Goal: Information Seeking & Learning: Find specific fact

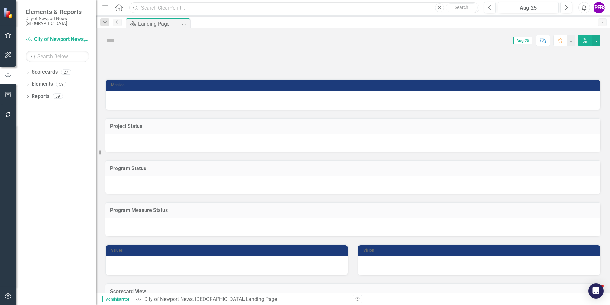
click at [183, 11] on input "text" at bounding box center [304, 7] width 350 height 11
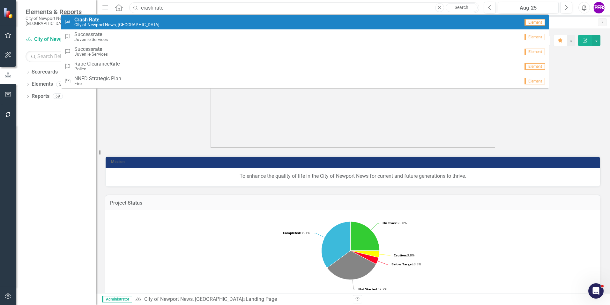
type input "crash rate"
click at [191, 19] on div "City KPIs Crash Rate City of [GEOGRAPHIC_DATA], [GEOGRAPHIC_DATA]" at bounding box center [292, 22] width 456 height 11
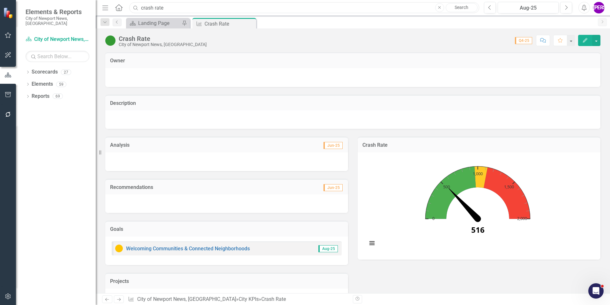
drag, startPoint x: 233, startPoint y: 7, endPoint x: 85, endPoint y: 9, distance: 147.5
click at [89, 5] on div "Elements & Reports City of Newport News, [GEOGRAPHIC_DATA] Scorecard City of [G…" at bounding box center [305, 152] width 610 height 305
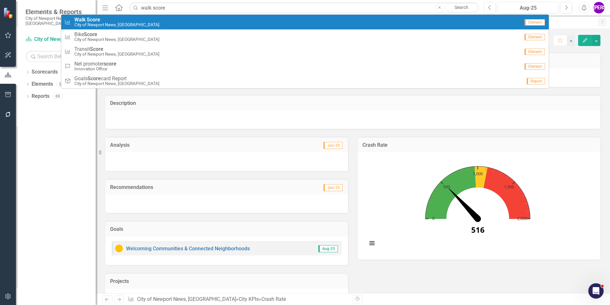
click at [132, 19] on div "City KPIs Walk Score City of [GEOGRAPHIC_DATA], [GEOGRAPHIC_DATA]" at bounding box center [292, 22] width 456 height 11
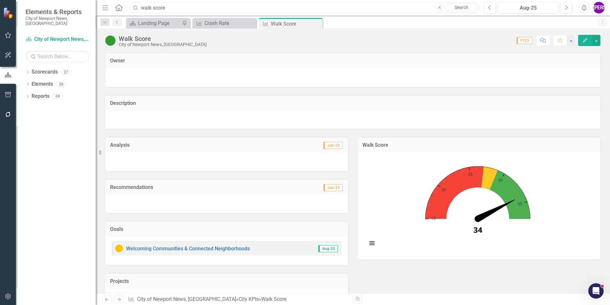
drag, startPoint x: 153, startPoint y: 8, endPoint x: 117, endPoint y: 8, distance: 36.1
click at [117, 8] on div "Menu Home Search walk score Close Search" at bounding box center [289, 8] width 377 height 12
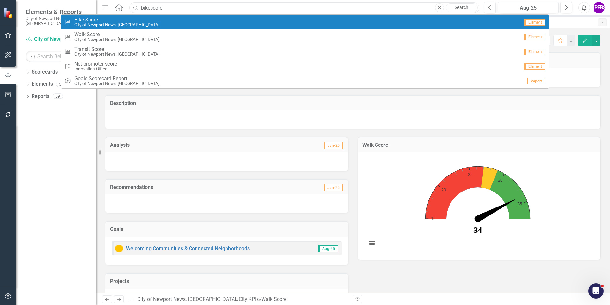
type input "bikescore"
click at [115, 21] on span "Bike Score" at bounding box center [116, 20] width 85 height 6
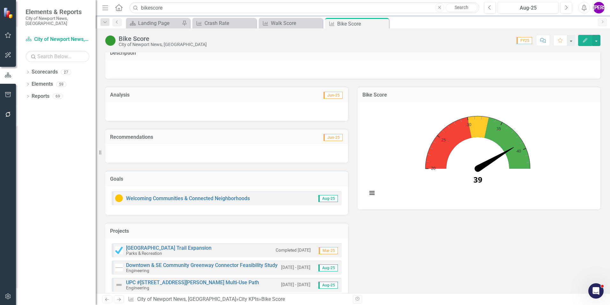
scroll to position [46, 0]
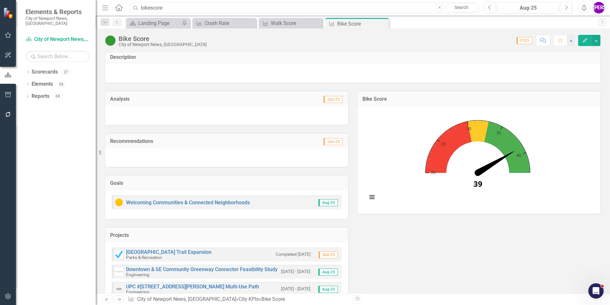
drag, startPoint x: 175, startPoint y: 8, endPoint x: 102, endPoint y: 13, distance: 73.0
click at [102, 13] on div "Menu Home Search bikescore Close Search" at bounding box center [289, 8] width 377 height 12
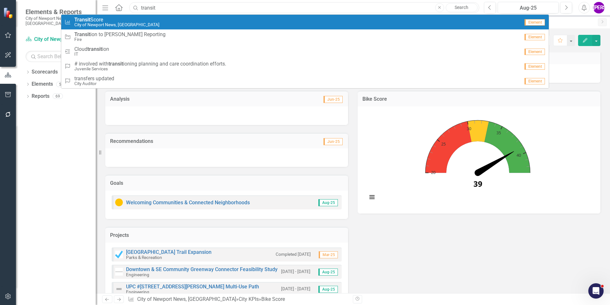
type input "transit"
click at [154, 25] on div "City KPIs Transit Score City of [GEOGRAPHIC_DATA], [GEOGRAPHIC_DATA]" at bounding box center [292, 22] width 456 height 11
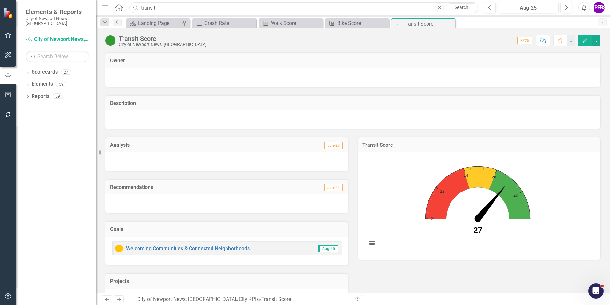
drag, startPoint x: 130, startPoint y: 5, endPoint x: 105, endPoint y: 5, distance: 24.9
click at [106, 5] on div "Menu Home Search transit Close Search" at bounding box center [289, 8] width 377 height 12
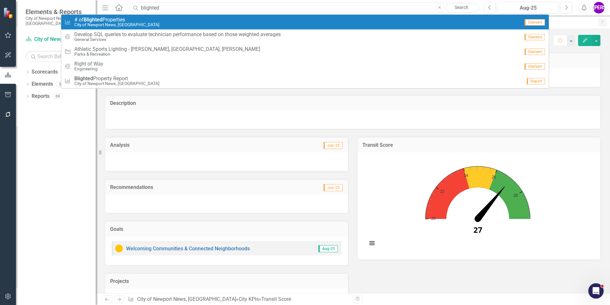
type input "blighted"
click at [141, 19] on div "City KPIs # of Blighted Properties City of [GEOGRAPHIC_DATA], [GEOGRAPHIC_DATA]" at bounding box center [292, 22] width 456 height 11
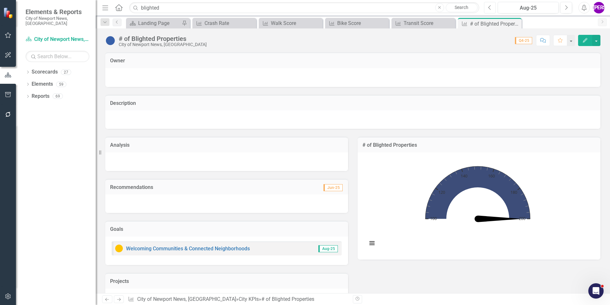
click at [490, 12] on button "Previous" at bounding box center [490, 7] width 12 height 11
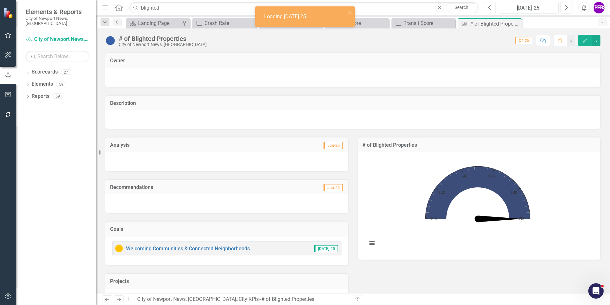
click at [490, 12] on button "Previous" at bounding box center [490, 7] width 12 height 11
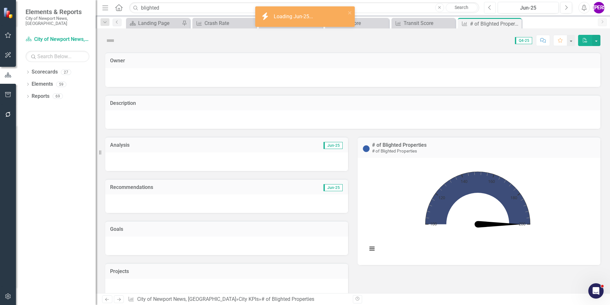
click at [489, 9] on icon "Previous" at bounding box center [490, 8] width 4 height 6
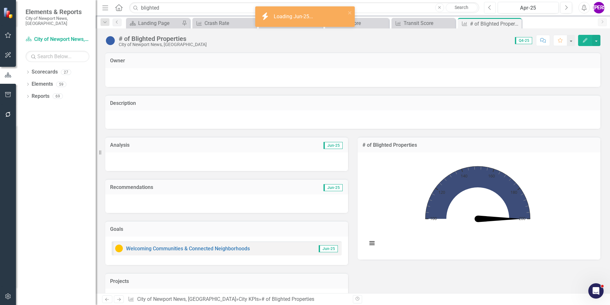
click at [489, 9] on icon "Previous" at bounding box center [490, 8] width 4 height 6
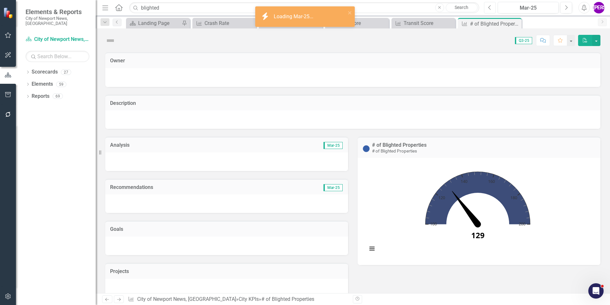
click at [489, 9] on icon "Previous" at bounding box center [490, 8] width 4 height 6
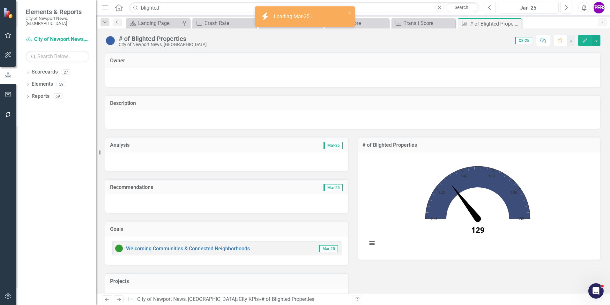
click at [489, 9] on icon "Previous" at bounding box center [490, 8] width 4 height 6
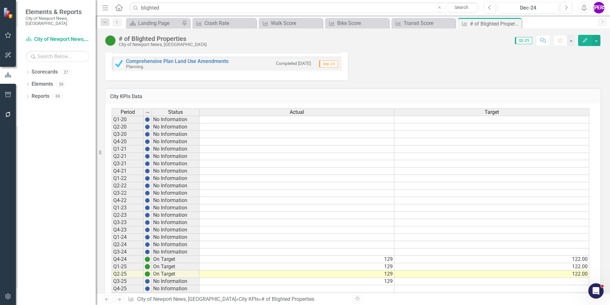
scroll to position [367, 0]
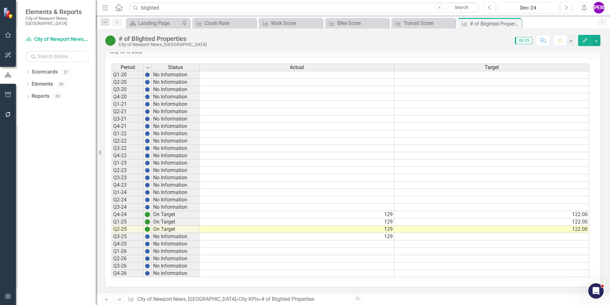
click at [487, 230] on td "122.00" at bounding box center [492, 228] width 195 height 7
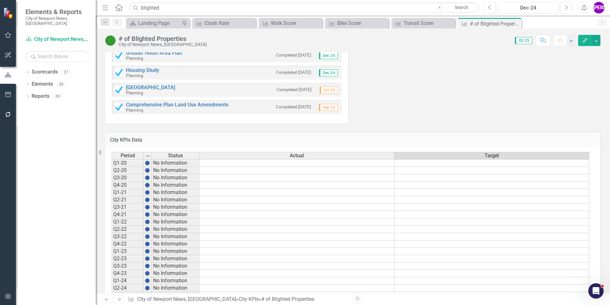
scroll to position [208, 0]
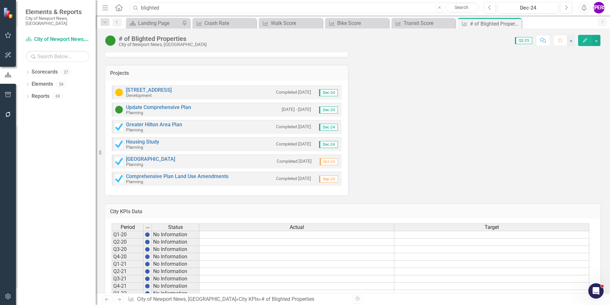
drag, startPoint x: 164, startPoint y: 7, endPoint x: 95, endPoint y: 13, distance: 68.6
click at [95, 13] on div "Elements & Reports City of Newport News, [GEOGRAPHIC_DATA] Scorecard City of [G…" at bounding box center [305, 152] width 610 height 305
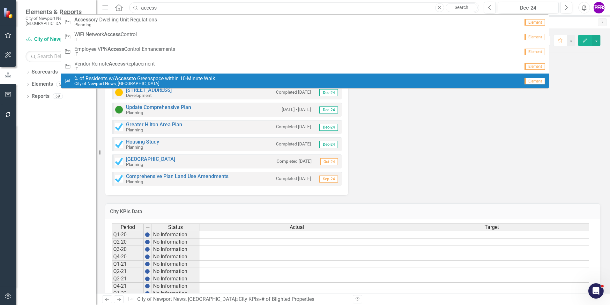
type input "access"
click at [169, 78] on span "% of Residents w/ Access to Greenspace within 10-Minute Walk" at bounding box center [144, 79] width 141 height 6
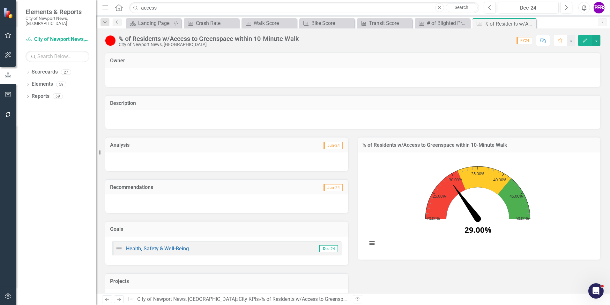
scroll to position [64, 0]
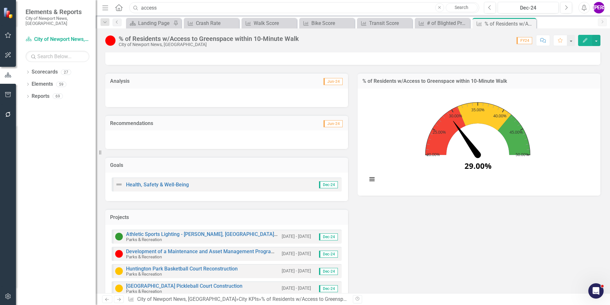
drag, startPoint x: 186, startPoint y: 8, endPoint x: 32, endPoint y: 1, distance: 154.4
click at [32, 1] on div "Elements & Reports City of Newport News, [GEOGRAPHIC_DATA] Scorecard City of [G…" at bounding box center [305, 152] width 610 height 305
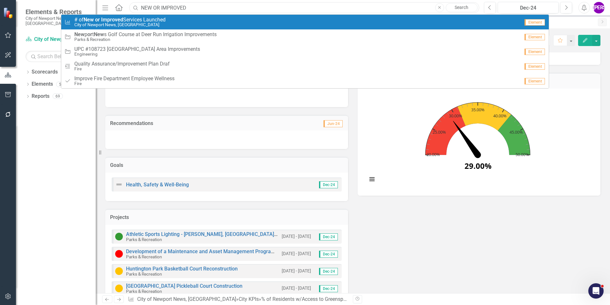
type input "NEW OR IMPROVED"
click at [125, 27] on link "City KPIs # of New or Improved Services Launched City of Newport News, [GEOGRAP…" at bounding box center [305, 22] width 488 height 15
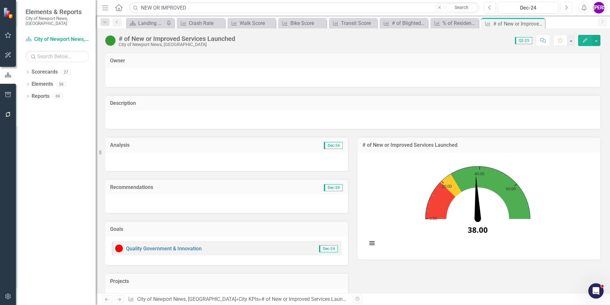
click at [568, 8] on button "Next" at bounding box center [567, 7] width 12 height 11
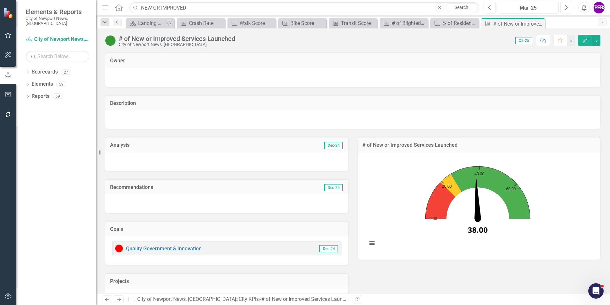
click at [568, 8] on button "Next" at bounding box center [567, 7] width 12 height 11
drag, startPoint x: 188, startPoint y: 8, endPoint x: 124, endPoint y: 7, distance: 64.5
click at [124, 7] on div "Menu Home Search NEW OR IMPROVED Close Search" at bounding box center [289, 8] width 377 height 12
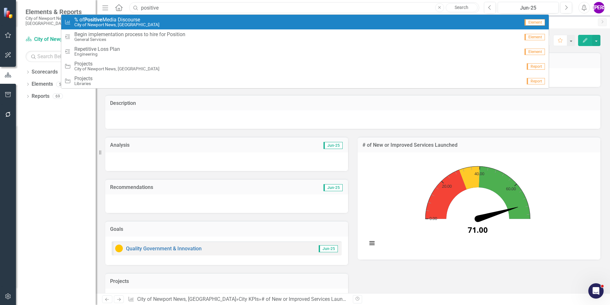
type input "positive"
click at [153, 19] on div "City KPIs % of Positive Media Discourse City of [GEOGRAPHIC_DATA], [GEOGRAPHIC_…" at bounding box center [292, 22] width 456 height 11
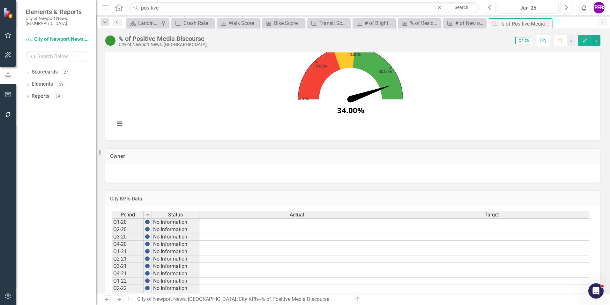
scroll to position [511, 0]
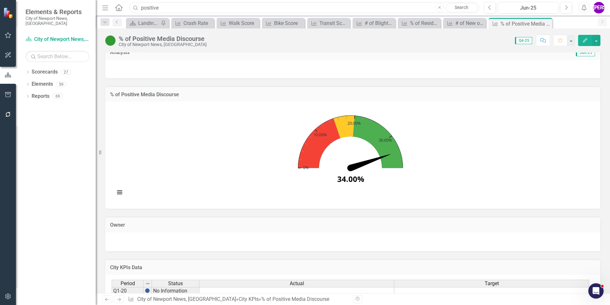
drag, startPoint x: 190, startPoint y: 11, endPoint x: 79, endPoint y: 7, distance: 110.5
click at [79, 7] on div "Elements & Reports City of Newport News, [GEOGRAPHIC_DATA] Scorecard City of [G…" at bounding box center [305, 152] width 610 height 305
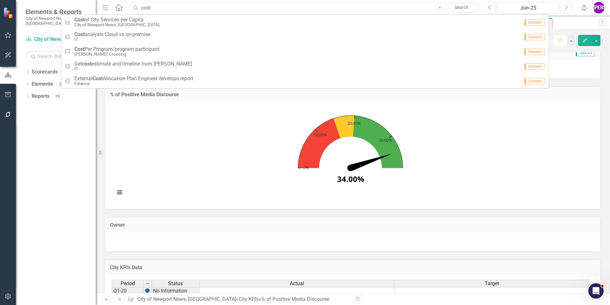
type input "cost"
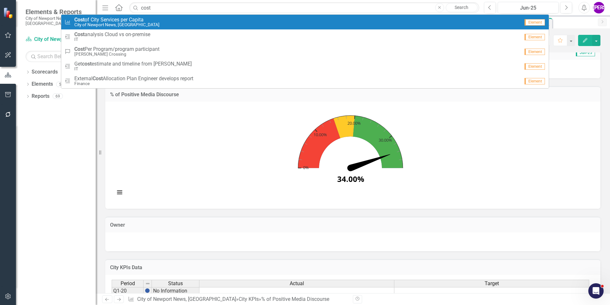
click at [136, 22] on small "City of Newport News, [GEOGRAPHIC_DATA]" at bounding box center [116, 24] width 85 height 5
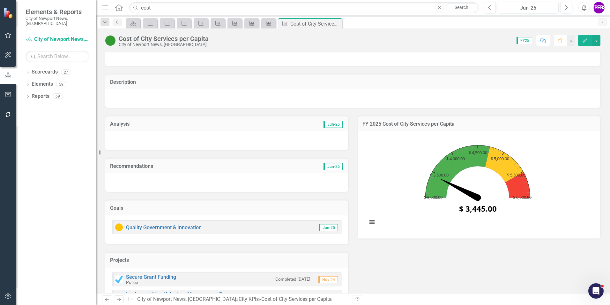
scroll to position [32, 0]
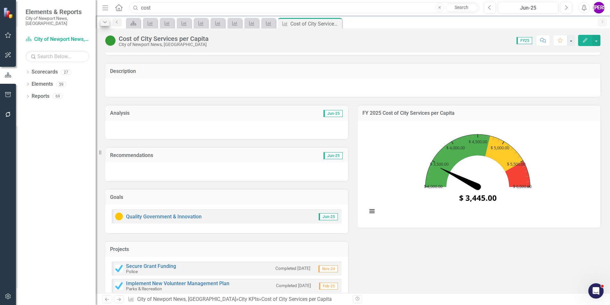
drag, startPoint x: 176, startPoint y: 7, endPoint x: 103, endPoint y: 18, distance: 73.0
click at [103, 18] on div "Menu Home Search cost Close Search Previous Jun-25 Next Alerts JA User Edit Pro…" at bounding box center [353, 152] width 515 height 305
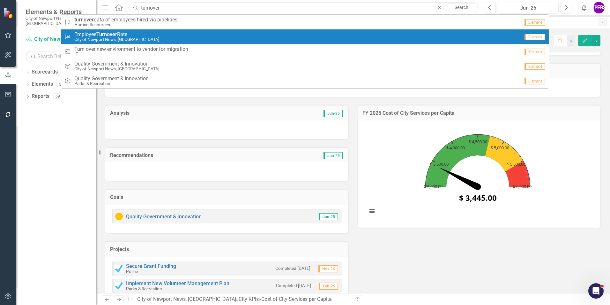
type input "turnover"
click at [126, 34] on span "Employee Turnover Rate" at bounding box center [116, 35] width 85 height 6
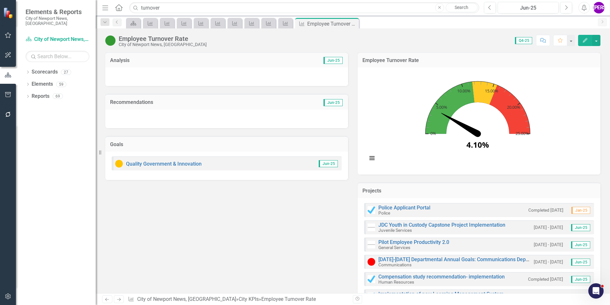
scroll to position [114, 0]
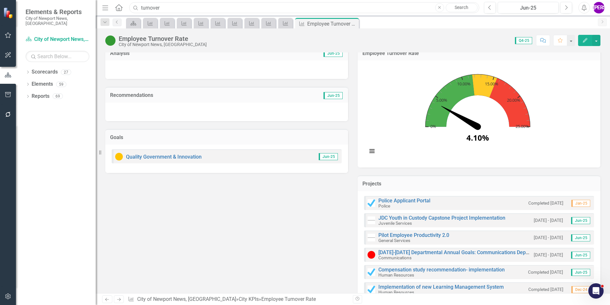
drag, startPoint x: 171, startPoint y: 8, endPoint x: 121, endPoint y: 3, distance: 51.0
click at [121, 3] on div "Menu Home Search turnover Close Search" at bounding box center [289, 8] width 377 height 12
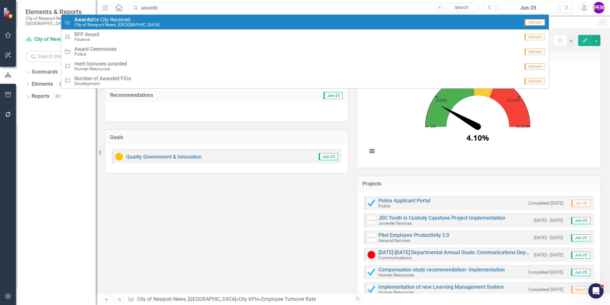
type input "awards"
click at [147, 26] on div "City KPIs Awards the City Received City of [GEOGRAPHIC_DATA], [GEOGRAPHIC_DATA]" at bounding box center [292, 22] width 456 height 11
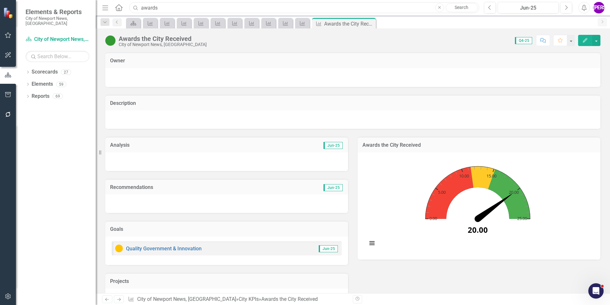
drag, startPoint x: 150, startPoint y: 7, endPoint x: 125, endPoint y: 5, distance: 24.7
click at [125, 5] on div "Menu Home Search awards Close Search" at bounding box center [289, 8] width 377 height 12
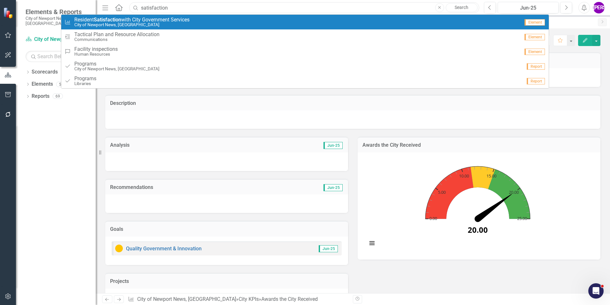
type input "satisfaction"
click at [155, 24] on small "City of Newport News, [GEOGRAPHIC_DATA]" at bounding box center [131, 24] width 115 height 5
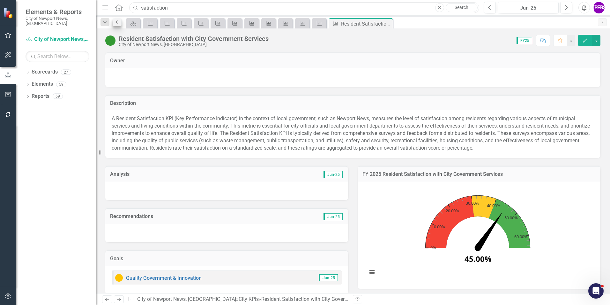
drag, startPoint x: 197, startPoint y: 10, endPoint x: 121, endPoint y: 19, distance: 76.8
click at [121, 19] on div "Menu Home Search satisfaction Close Search Previous Jun-25 Next Alerts JA User …" at bounding box center [353, 152] width 515 height 305
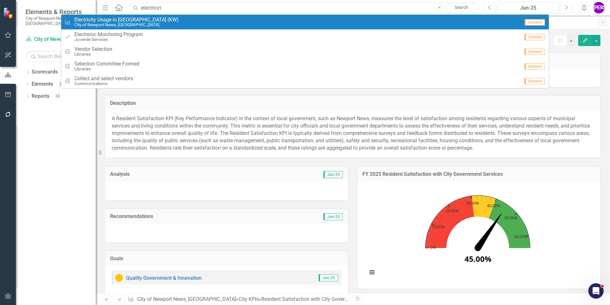
type input "electricyt"
click at [212, 23] on div "City KPIs Electricity Usage in [GEOGRAPHIC_DATA] (KW) City of [GEOGRAPHIC_DATA]…" at bounding box center [292, 22] width 456 height 11
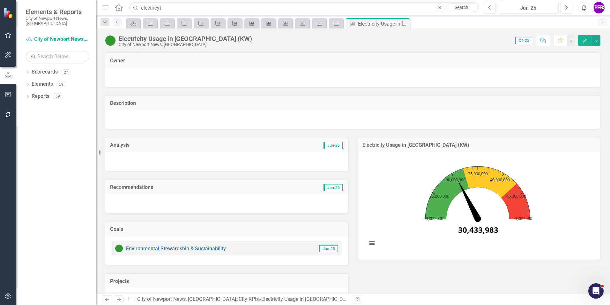
click at [383, 41] on div "Score: 0.00 Q4-25 Completed Comment Favorite Edit" at bounding box center [427, 40] width 345 height 11
drag, startPoint x: 170, startPoint y: 10, endPoint x: 115, endPoint y: 11, distance: 54.9
click at [115, 11] on div "Menu Home Search electricyt Close Search" at bounding box center [289, 8] width 377 height 12
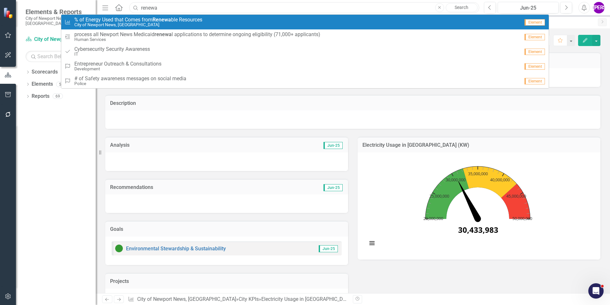
type input "renewa"
click at [182, 20] on span "% of Energy Used that Comes from [GEOGRAPHIC_DATA] ble Resources" at bounding box center [138, 20] width 128 height 6
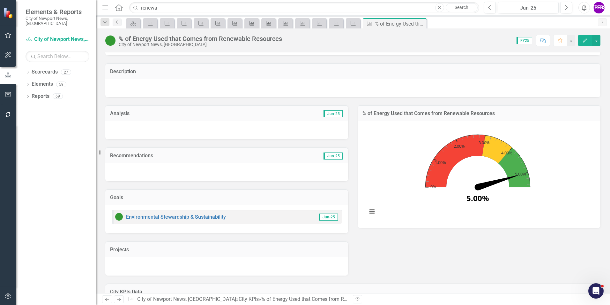
scroll to position [32, 0]
drag, startPoint x: 165, startPoint y: 7, endPoint x: 100, endPoint y: 3, distance: 65.3
click at [100, 3] on div "Elements & Reports City of Newport News, [GEOGRAPHIC_DATA] Scorecard City of [G…" at bounding box center [305, 152] width 610 height 305
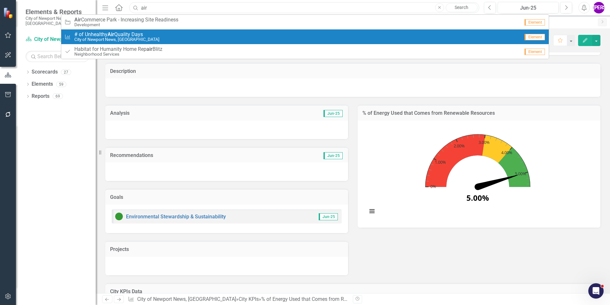
type input "air"
click at [151, 30] on link "City KPIs # of Unhealthy Air Quality Days City of [GEOGRAPHIC_DATA], [GEOGRAPHI…" at bounding box center [305, 36] width 488 height 15
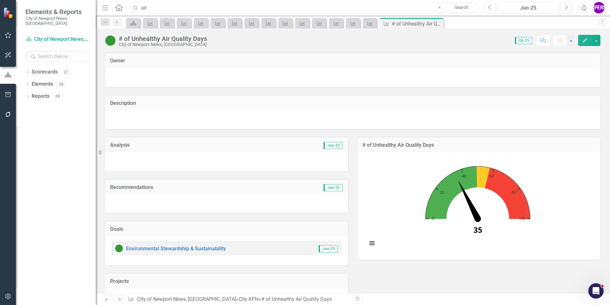
drag, startPoint x: 155, startPoint y: 8, endPoint x: 123, endPoint y: 11, distance: 32.1
click at [123, 11] on div "Menu Home Search air Close Search" at bounding box center [289, 8] width 377 height 12
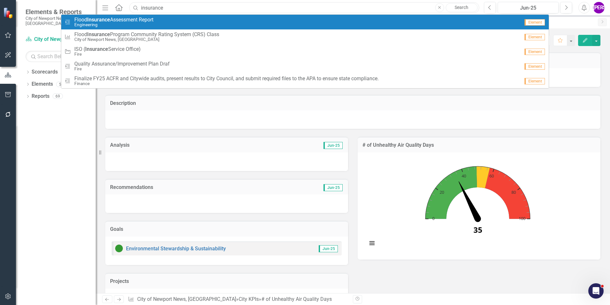
type input "insurance"
click at [269, 19] on div "Milestone Flood Insurance Assessment Report Engineering" at bounding box center [292, 22] width 456 height 11
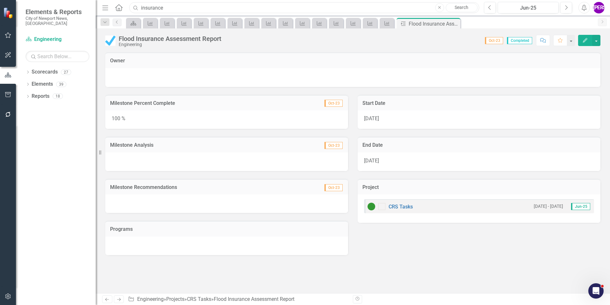
click at [179, 9] on input "insurance" at bounding box center [304, 7] width 350 height 11
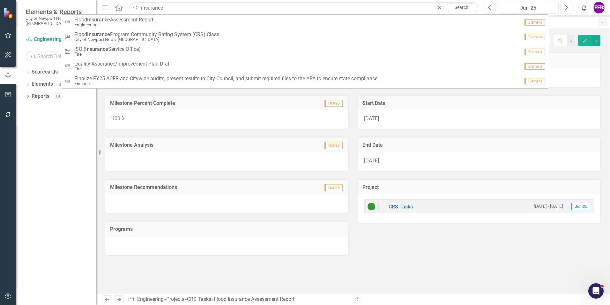
drag, startPoint x: 168, startPoint y: 6, endPoint x: 129, endPoint y: 6, distance: 38.9
click at [129, 6] on input "insurance" at bounding box center [304, 7] width 350 height 11
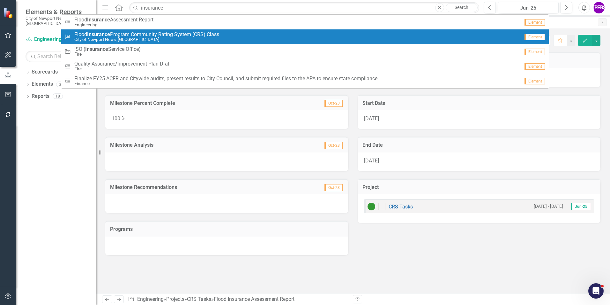
click at [129, 33] on span "Flood Insurance Program Community Rating System (CRS) Class" at bounding box center [146, 35] width 145 height 6
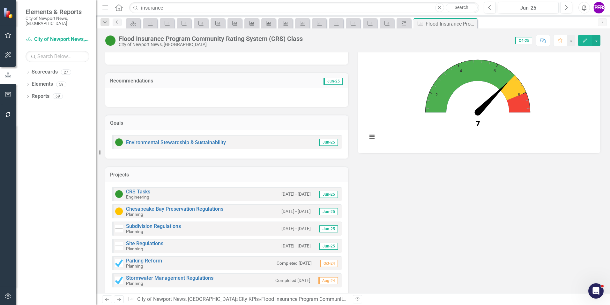
scroll to position [32, 0]
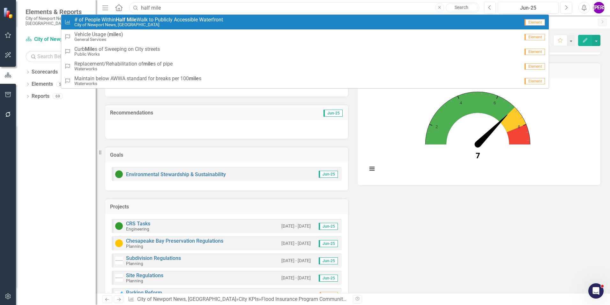
type input "half mile"
click at [133, 19] on strong "Mile" at bounding box center [132, 20] width 10 height 6
